Goal: Transaction & Acquisition: Download file/media

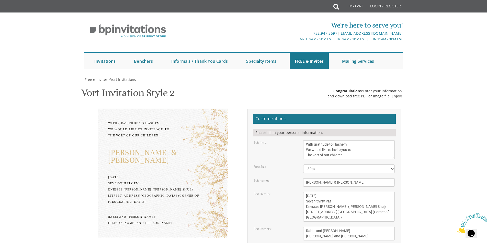
scroll to position [34, 0]
drag, startPoint x: 83, startPoint y: 57, endPoint x: 177, endPoint y: 57, distance: 94.5
click at [177, 84] on div "Vort Invitation Style 2 SKU: vort2 Congratulations! Enter your information and …" at bounding box center [243, 94] width 324 height 20
click at [173, 87] on h1 "Vort Invitation Style 2 SKU: vort2" at bounding box center [127, 94] width 93 height 15
drag, startPoint x: 173, startPoint y: 55, endPoint x: 70, endPoint y: 62, distance: 102.9
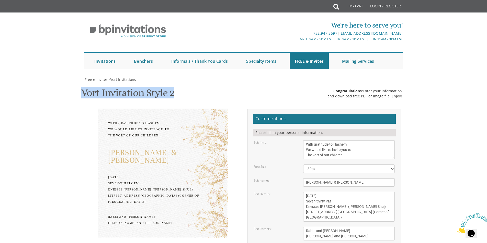
click at [70, 62] on body "My Cart Total: View Cart Item(s) Submit My Cart Total: View Cart Item(s) Login …" at bounding box center [243, 215] width 487 height 431
click at [83, 87] on h1 "Vort Invitation Style 2 SKU: vort2" at bounding box center [127, 94] width 93 height 15
drag, startPoint x: 83, startPoint y: 58, endPoint x: 216, endPoint y: 63, distance: 133.7
click at [216, 84] on div "Vort Invitation Style 2 SKU: vort2 Congratulations! Enter your information and …" at bounding box center [243, 94] width 324 height 20
